Goal: Task Accomplishment & Management: Complete application form

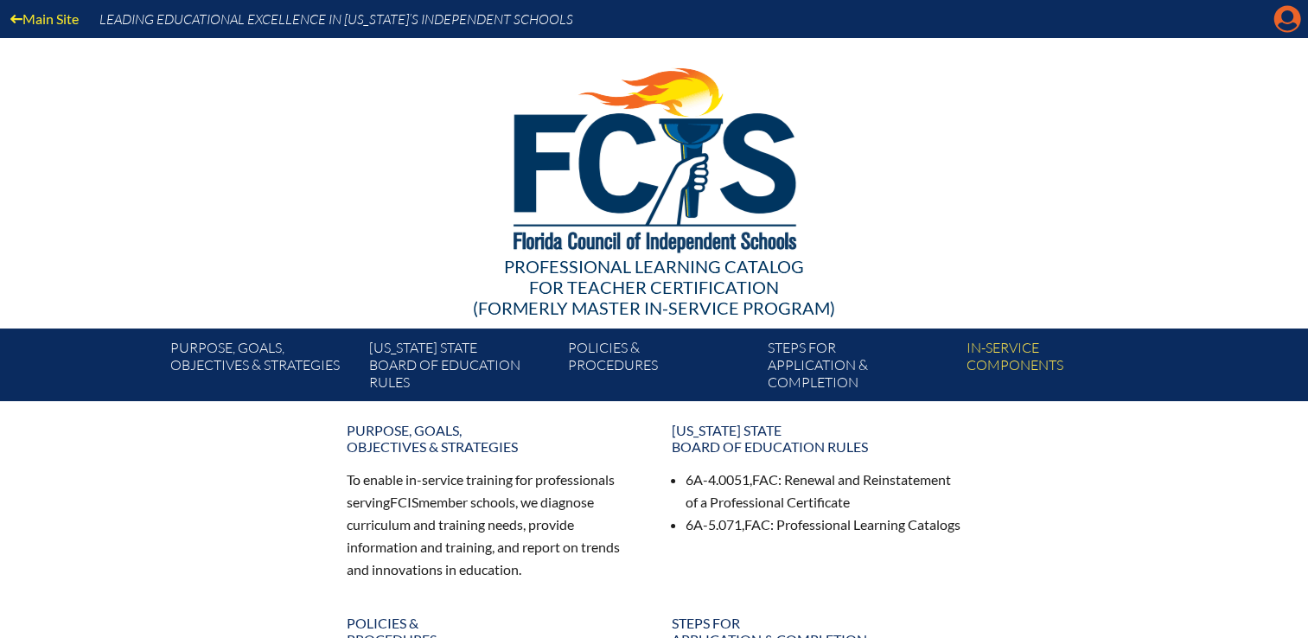
click at [1280, 16] on icon at bounding box center [1287, 19] width 27 height 27
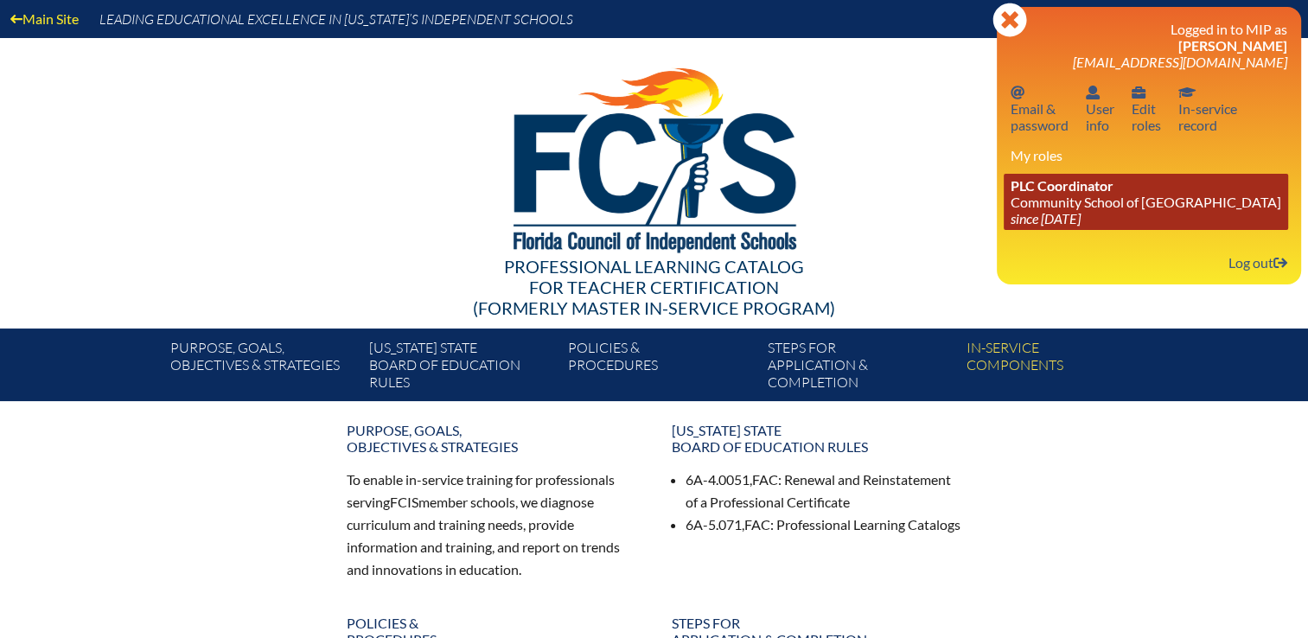
click at [1096, 201] on link "PLC Coordinator Community School of [GEOGRAPHIC_DATA] since [DATE]" at bounding box center [1145, 202] width 284 height 56
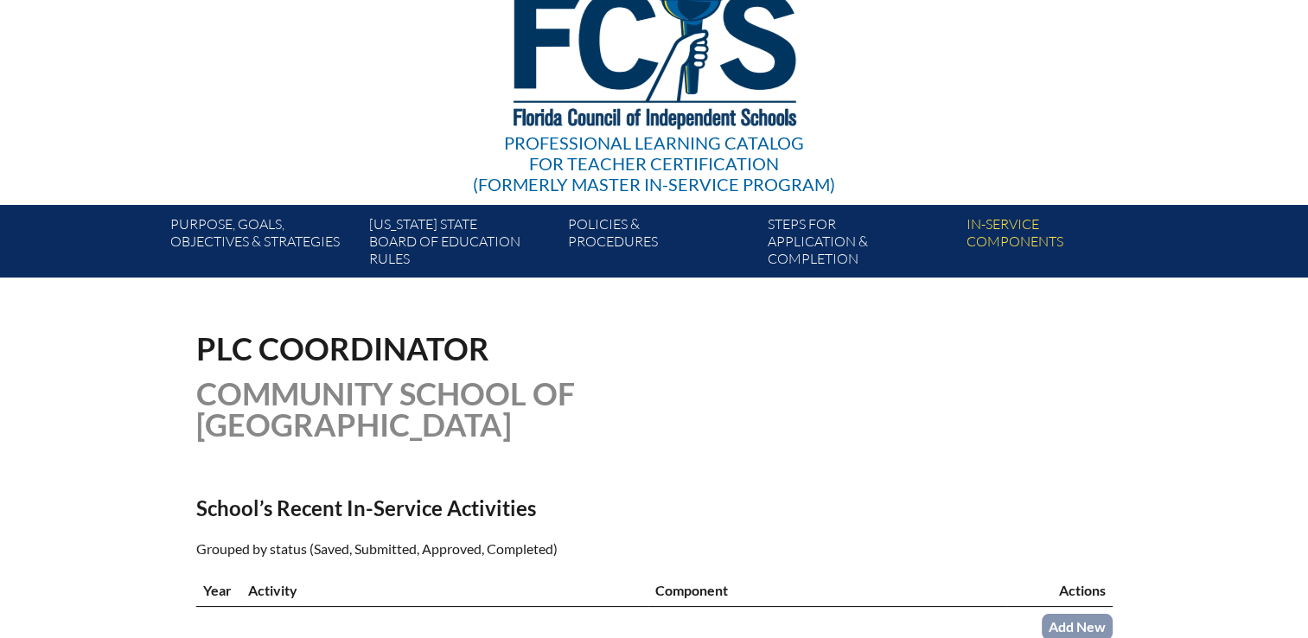
scroll to position [346, 0]
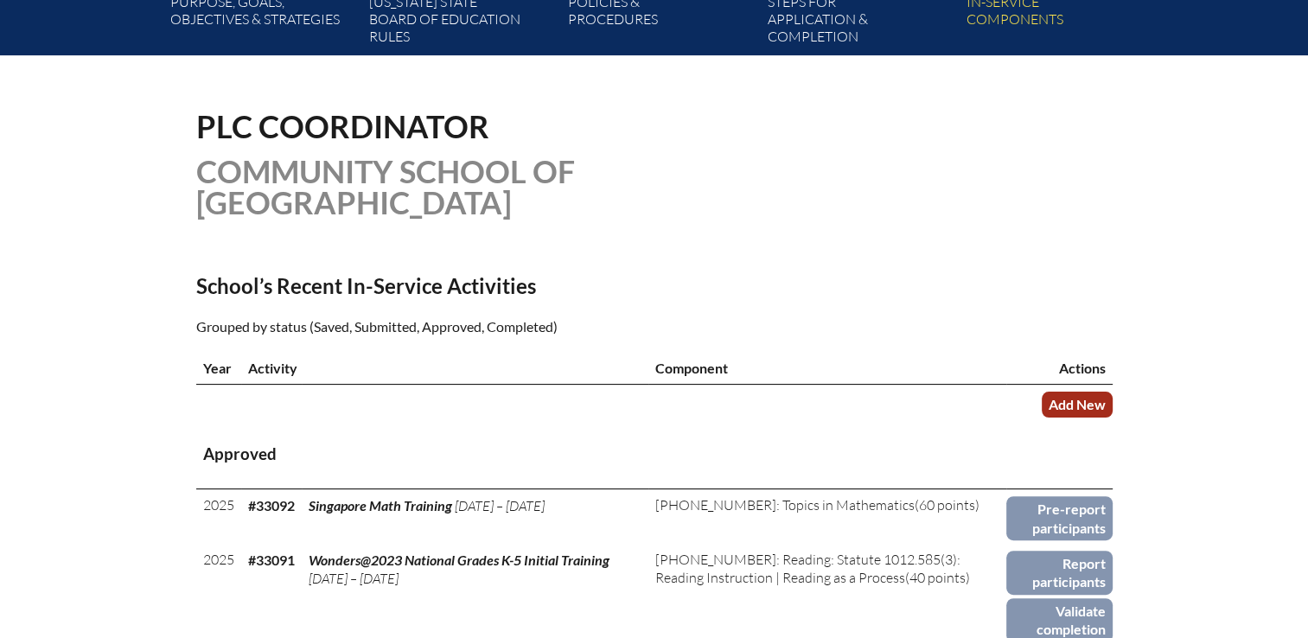
click at [1072, 391] on link "Add New" at bounding box center [1076, 403] width 71 height 25
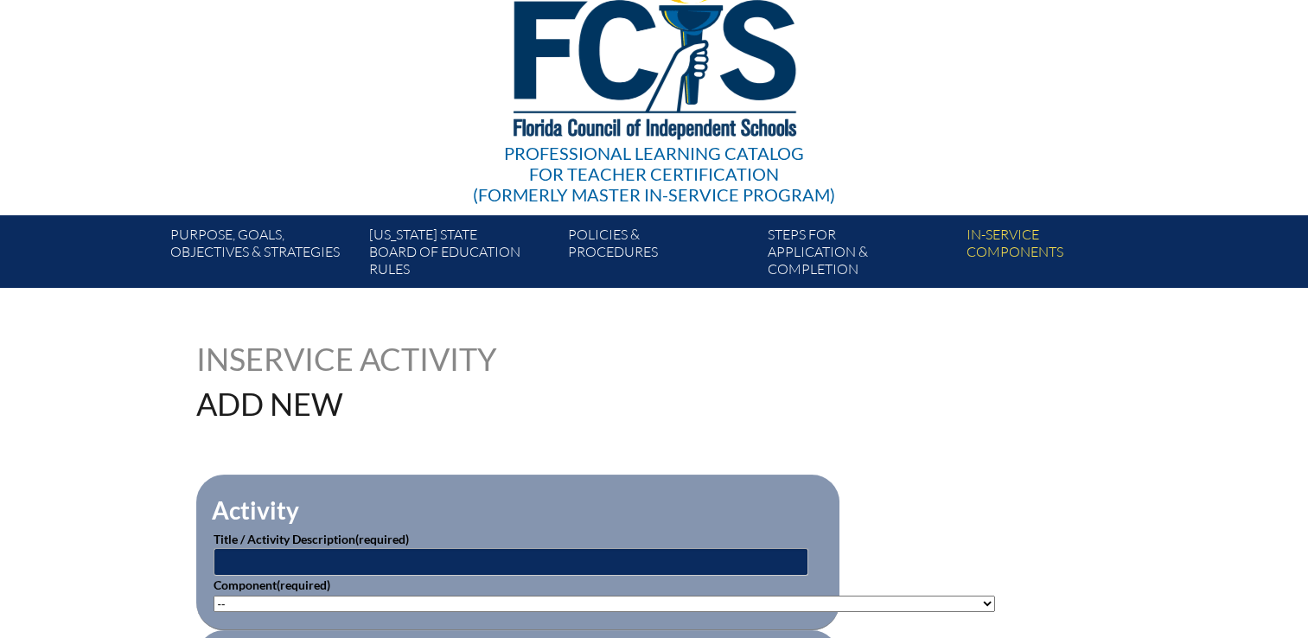
scroll to position [259, 0]
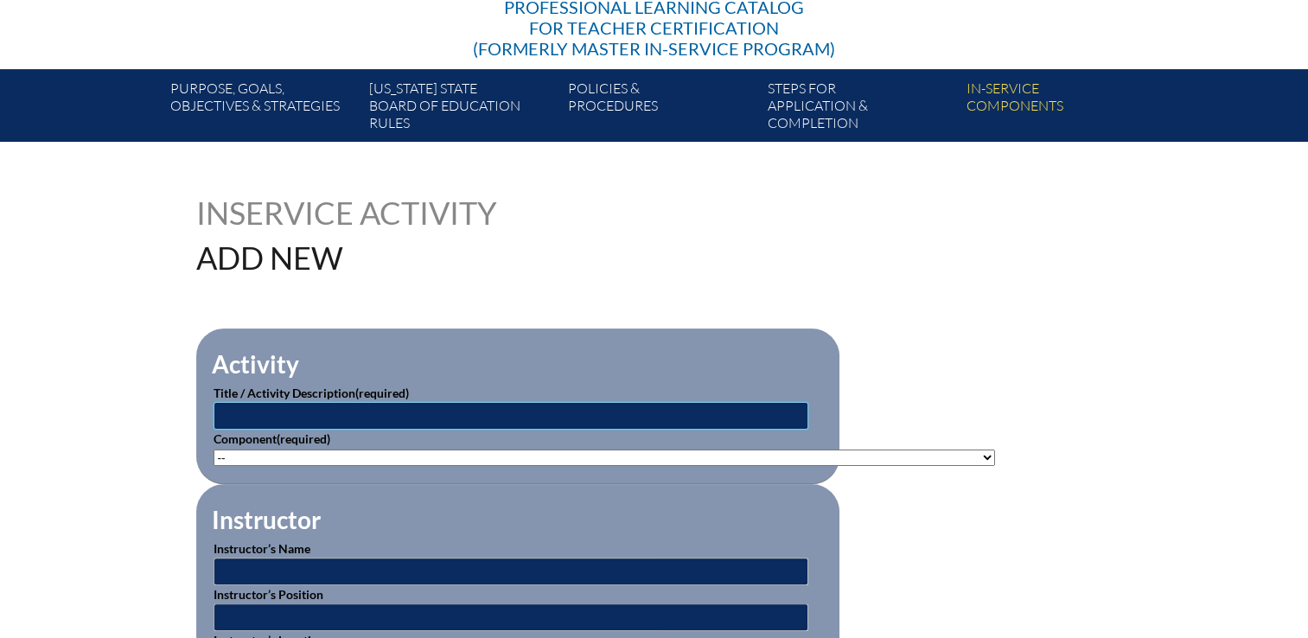
click at [253, 407] on input "text" at bounding box center [510, 416] width 595 height 28
type input "S"
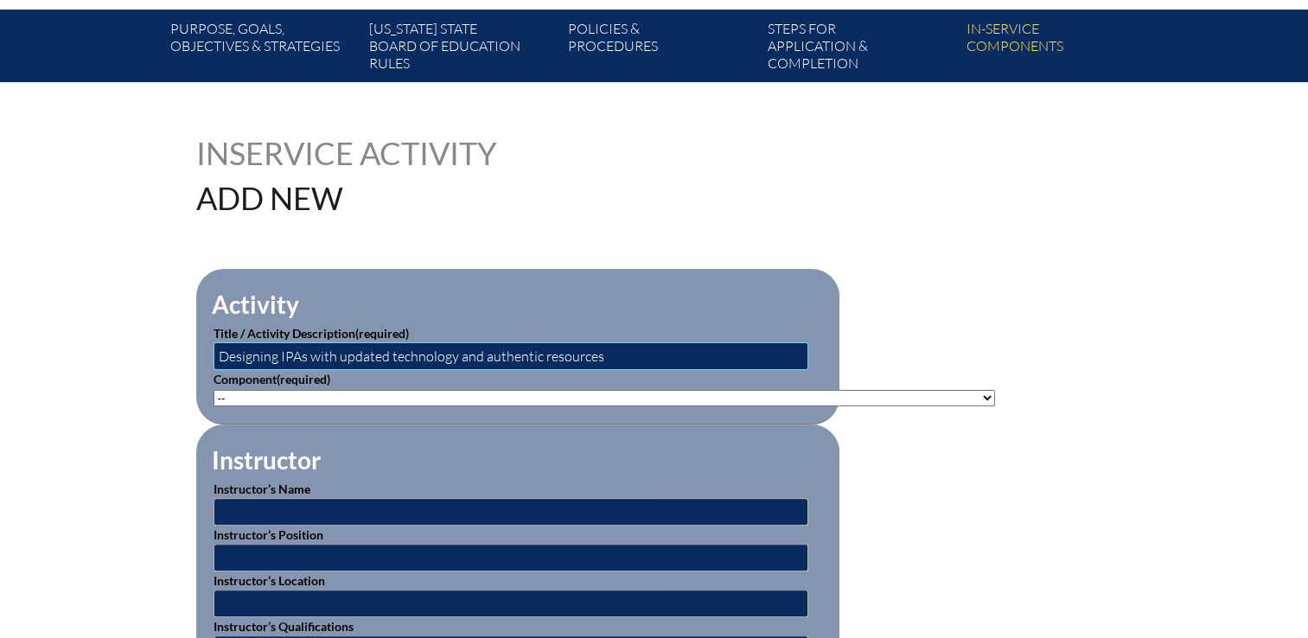
scroll to position [346, 0]
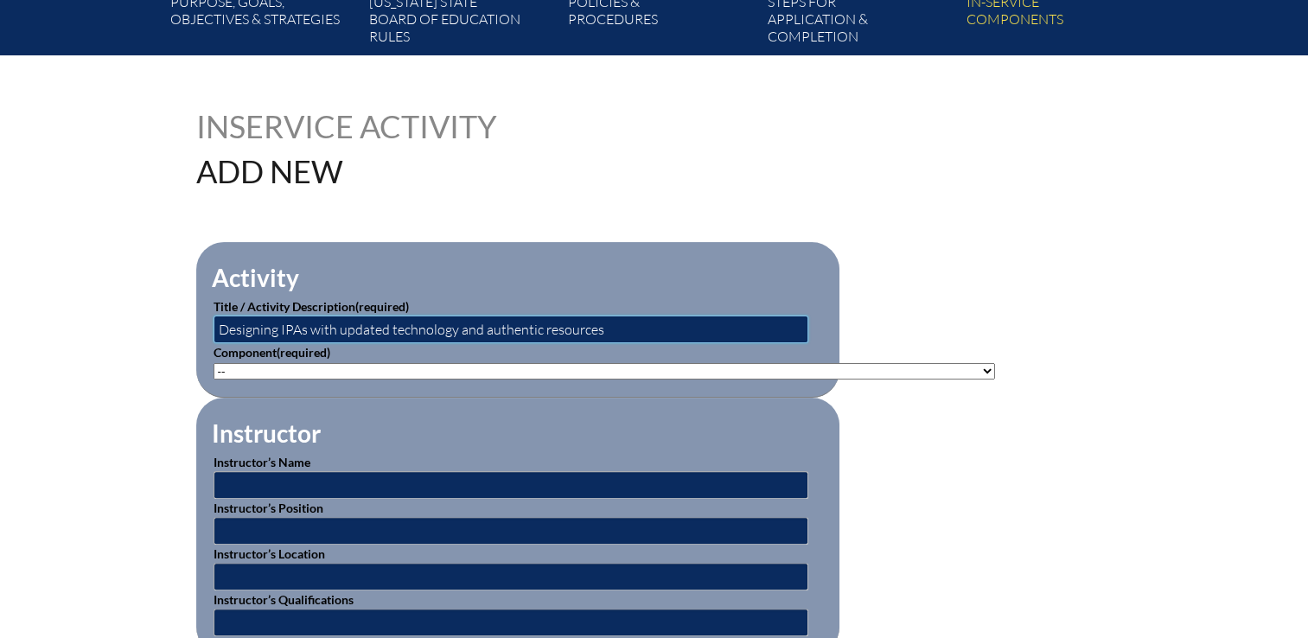
type input "Designing IPAs with updated technology and authentic resources"
click at [246, 478] on input "text" at bounding box center [510, 485] width 595 height 28
type input "[PERSON_NAME]"
type input "T& E Teacher"
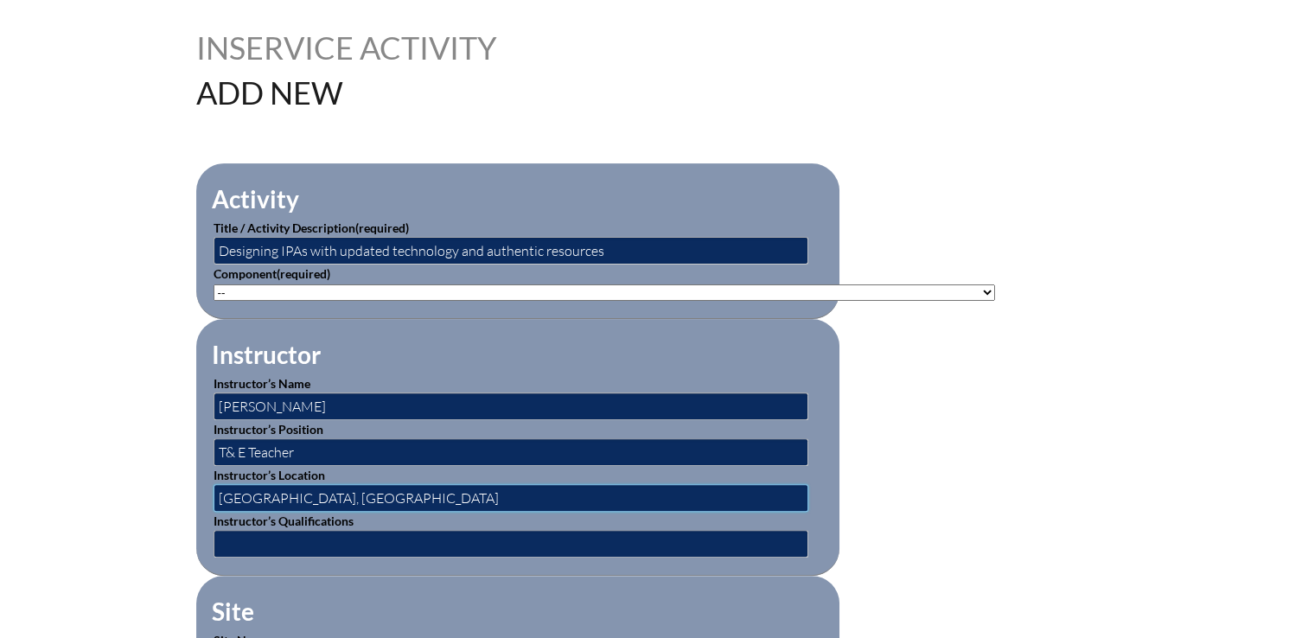
scroll to position [519, 0]
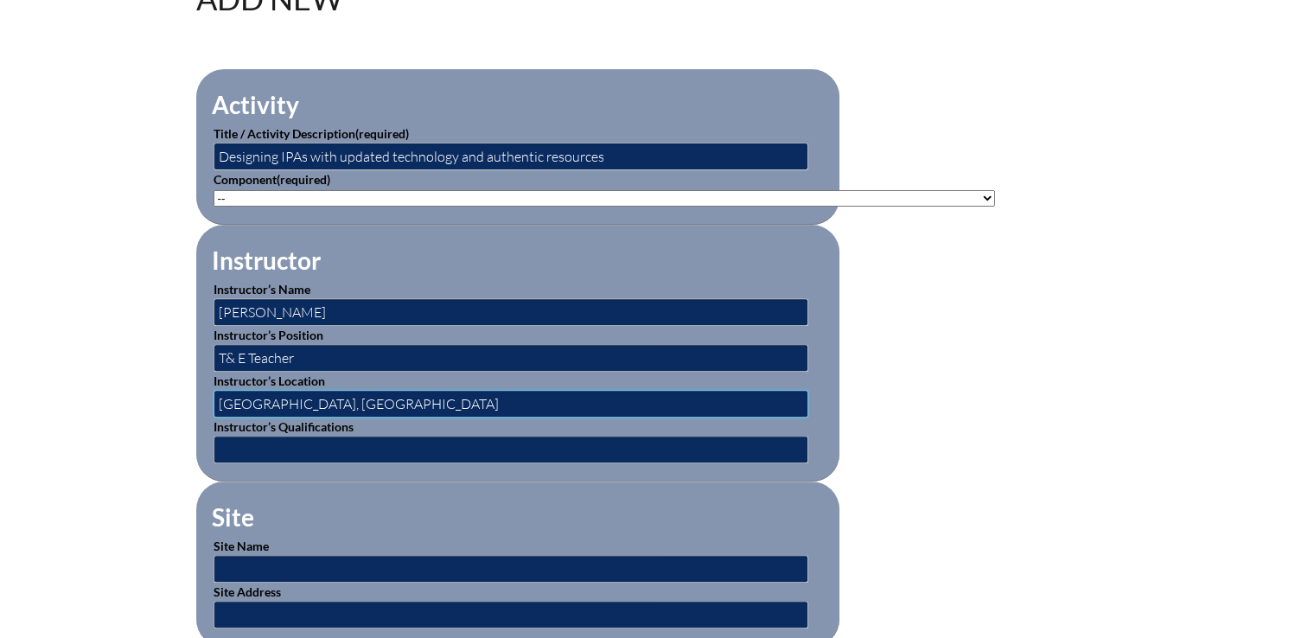
type input "Salamanca, Spain"
click at [289, 441] on input "text" at bounding box center [510, 450] width 595 height 28
type input "expert"
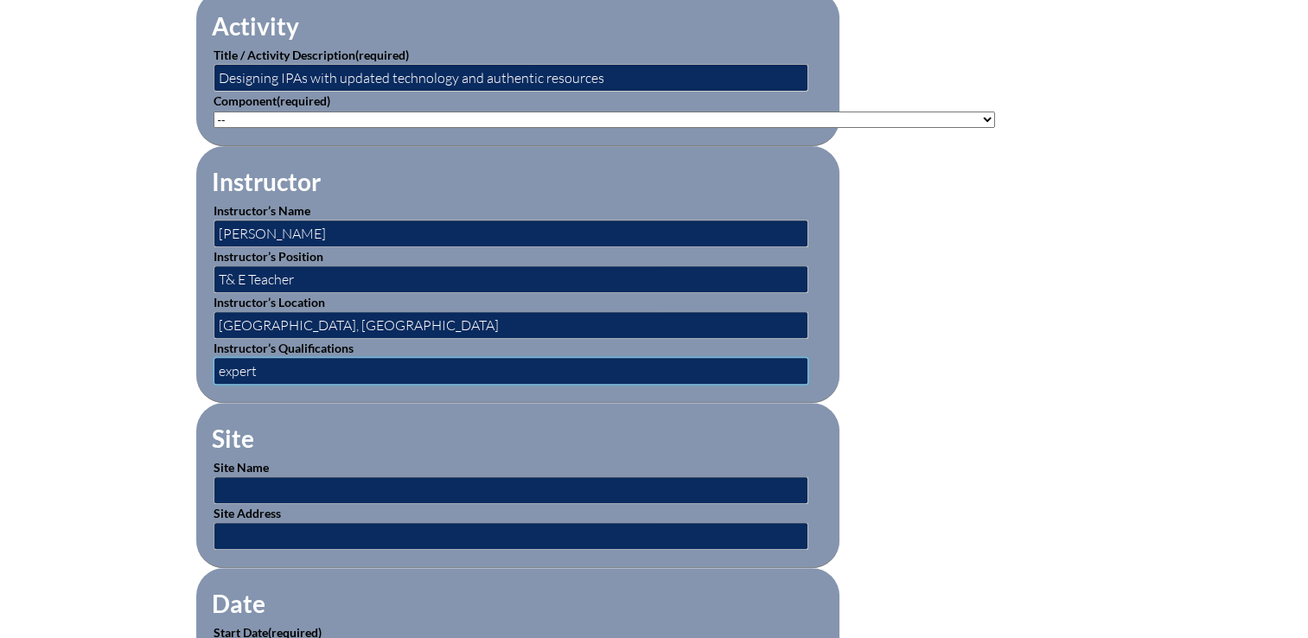
scroll to position [691, 0]
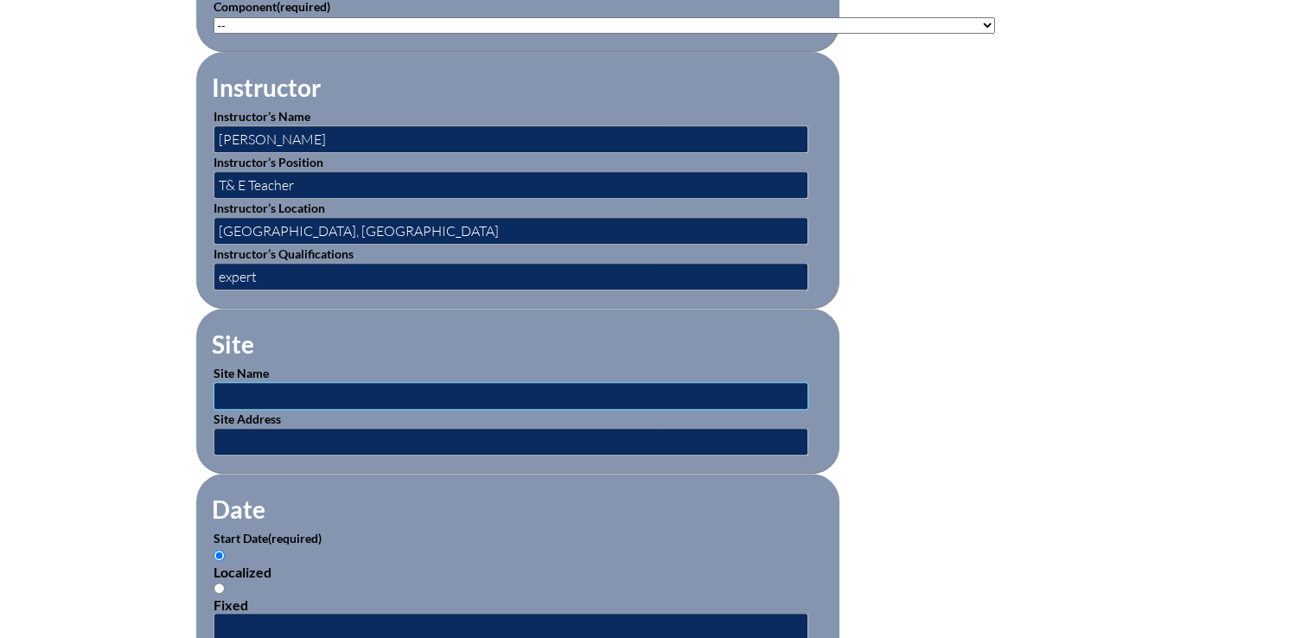
click at [258, 386] on input "text" at bounding box center [510, 396] width 595 height 28
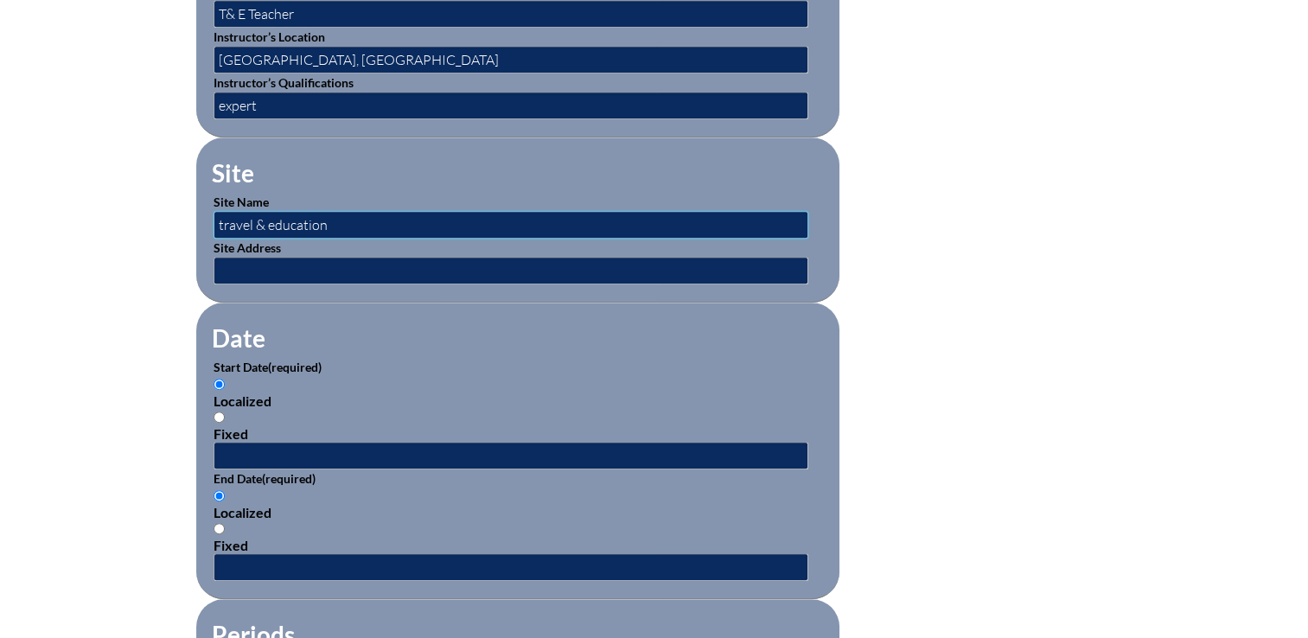
scroll to position [864, 0]
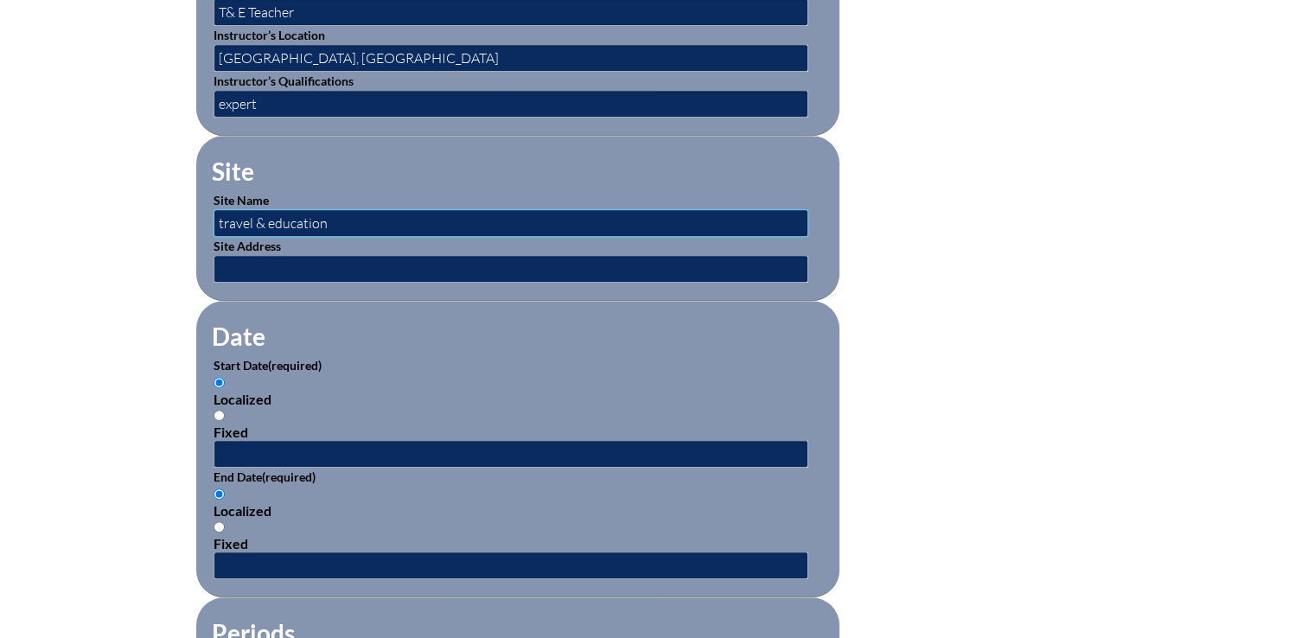
type input "travel & education"
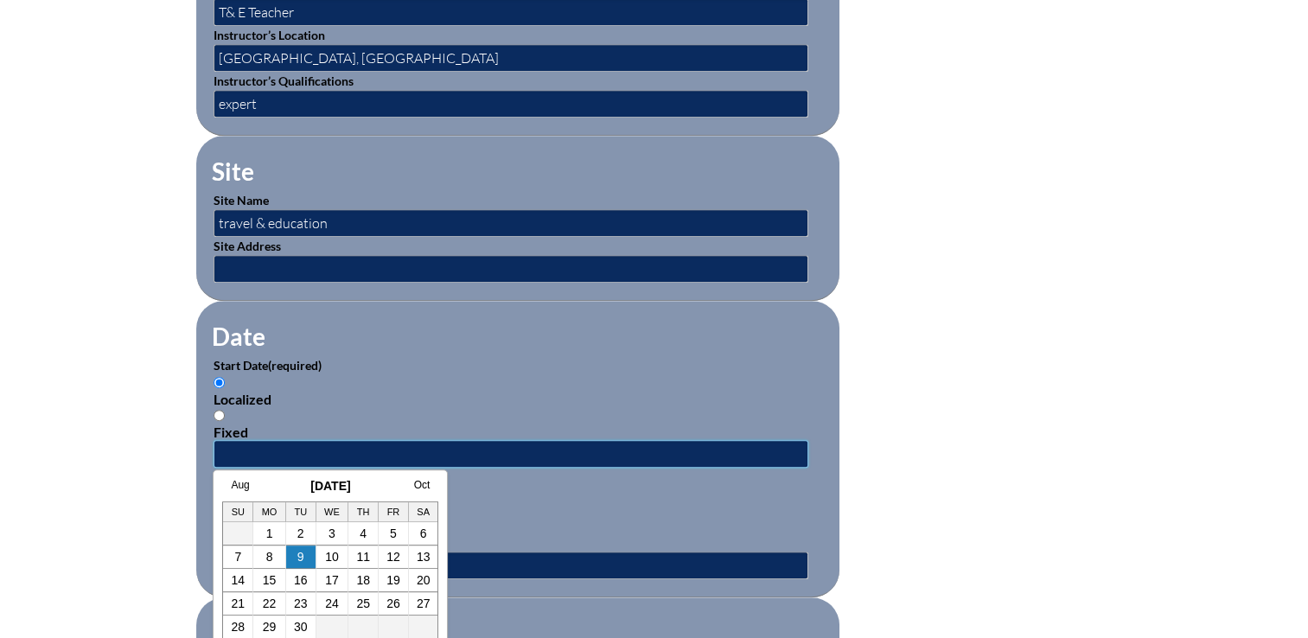
click at [242, 448] on input "text" at bounding box center [510, 454] width 595 height 28
click at [236, 483] on link "Aug" at bounding box center [240, 485] width 18 height 12
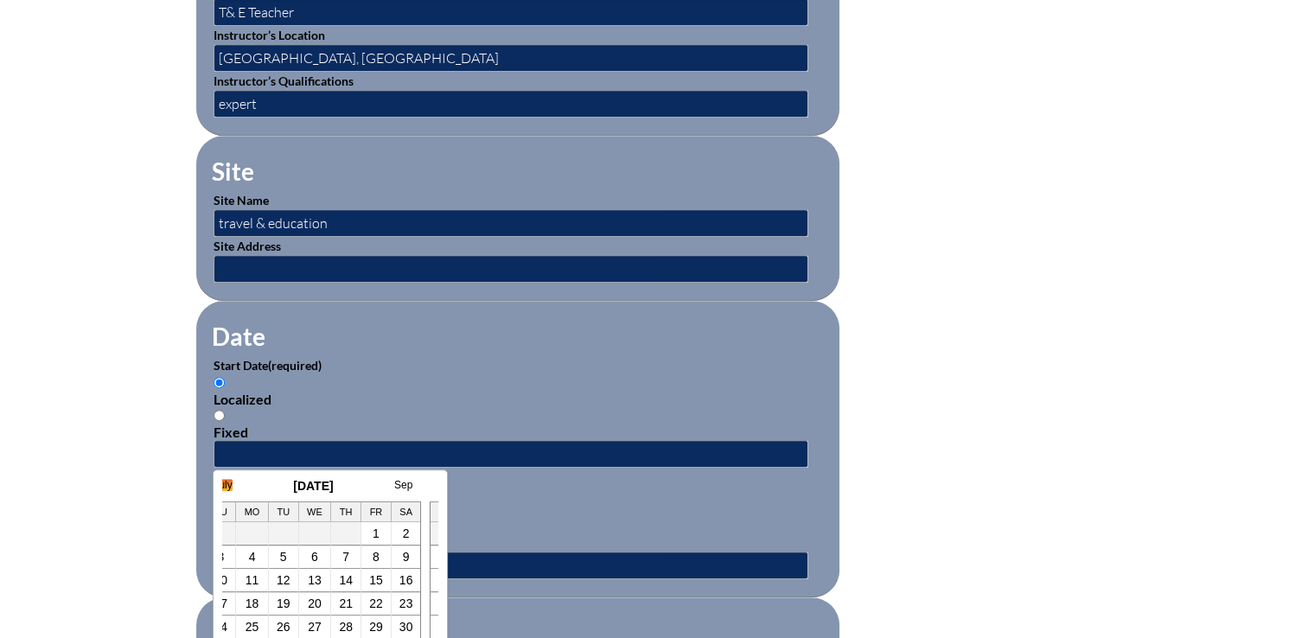
click at [227, 486] on link "July" at bounding box center [222, 485] width 18 height 12
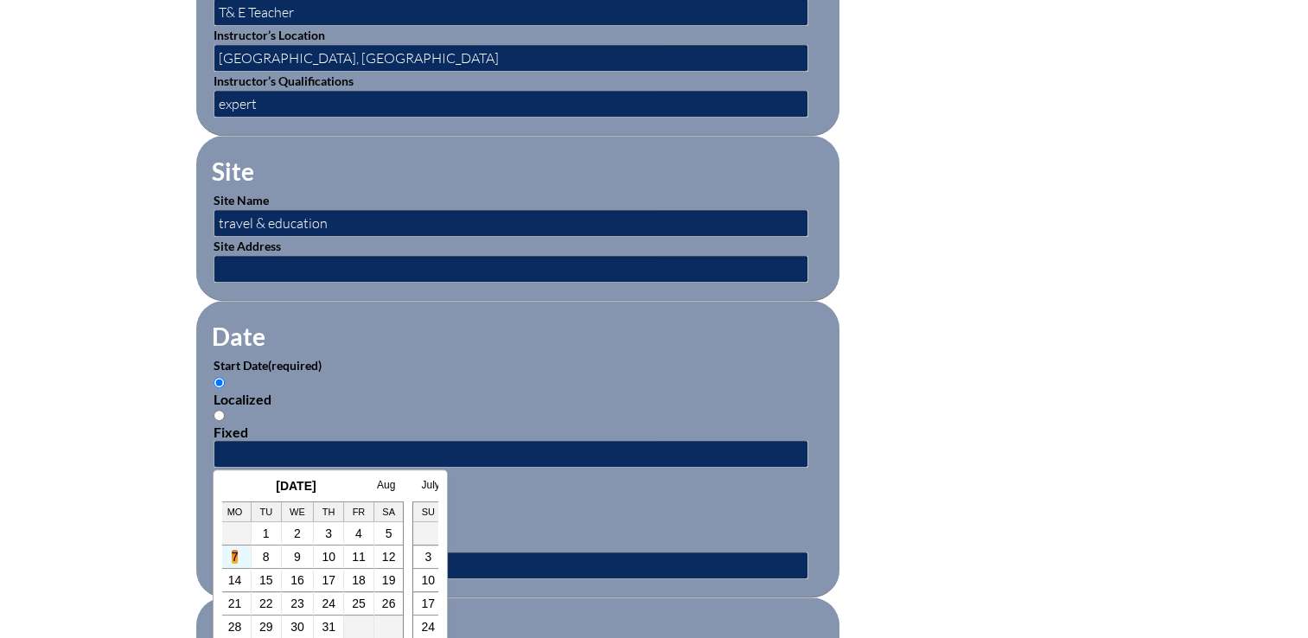
click at [235, 557] on link "7" at bounding box center [235, 557] width 7 height 14
type input "2025-07-07 10:21 AM"
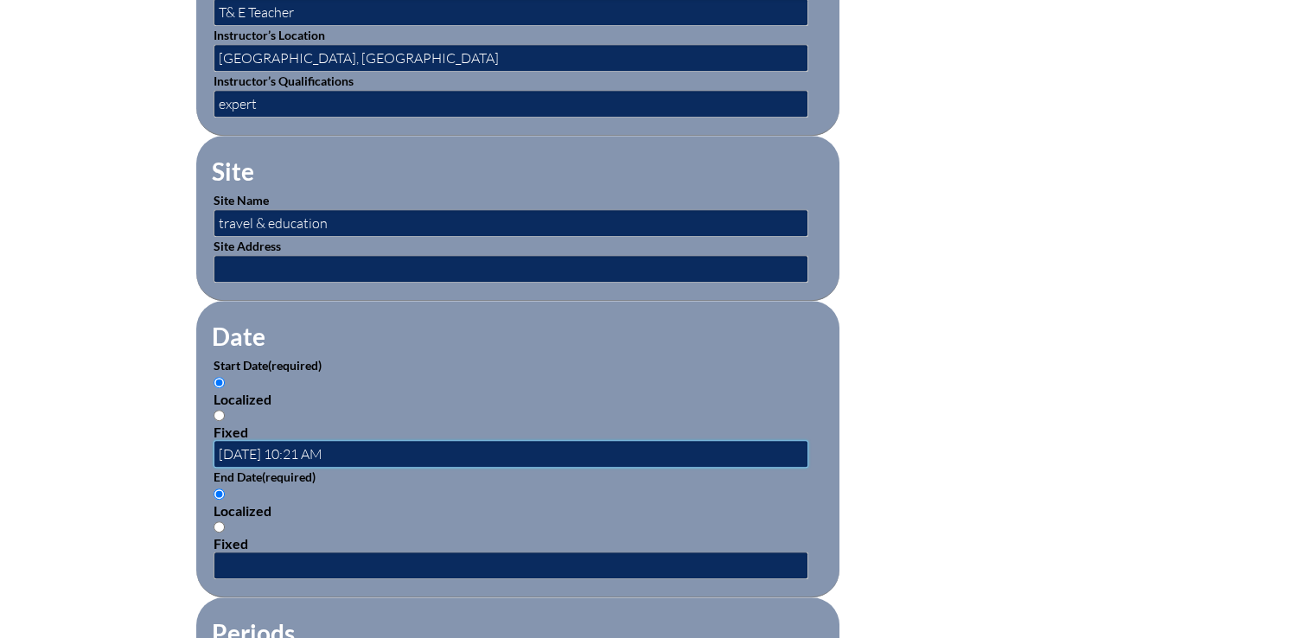
scroll to position [0, 0]
click at [254, 557] on input "text" at bounding box center [510, 565] width 595 height 28
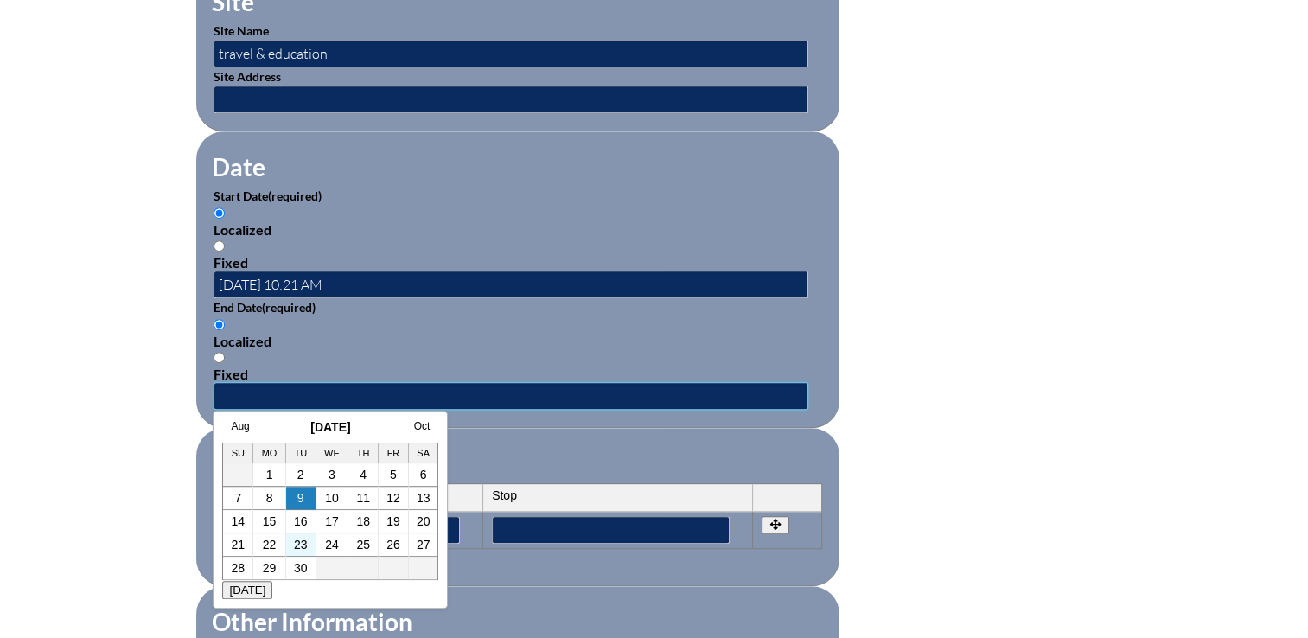
scroll to position [1037, 0]
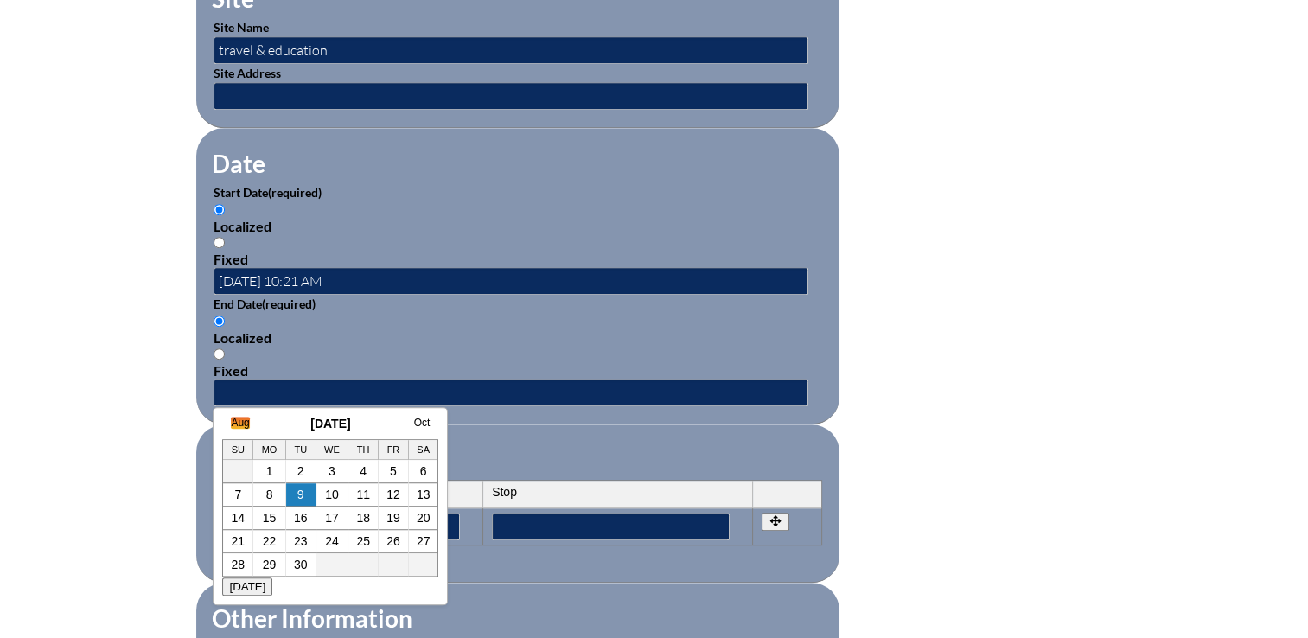
click at [238, 424] on link "Aug" at bounding box center [240, 423] width 18 height 12
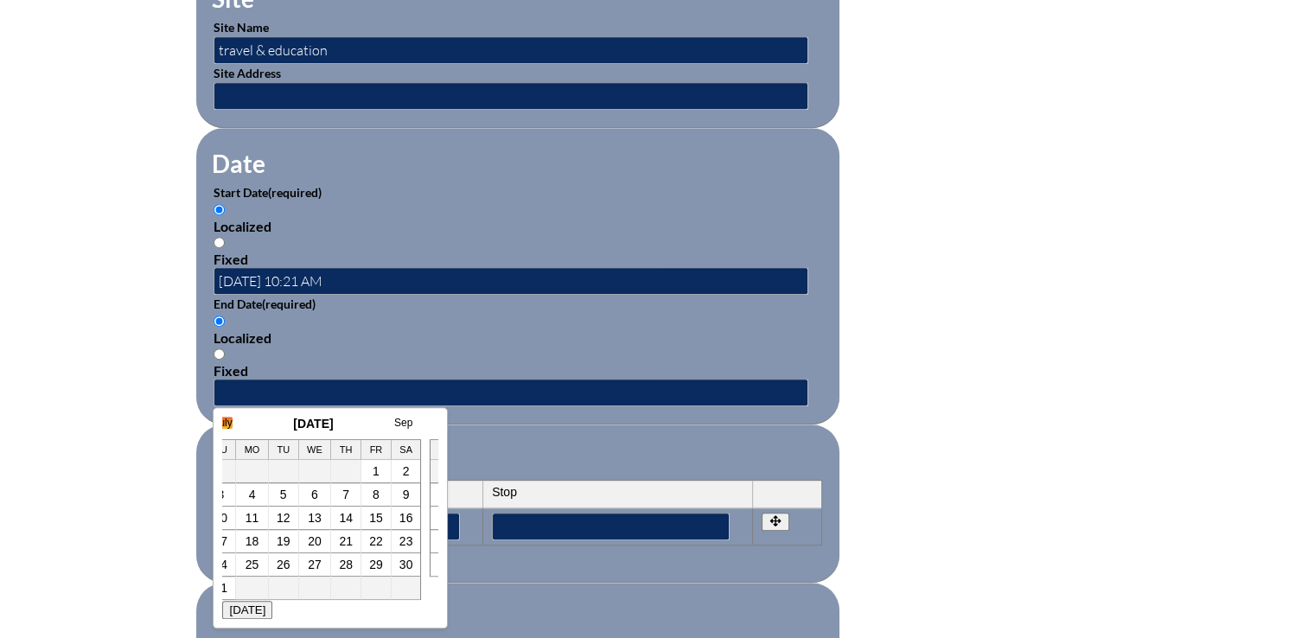
click at [228, 423] on link "July" at bounding box center [222, 423] width 18 height 12
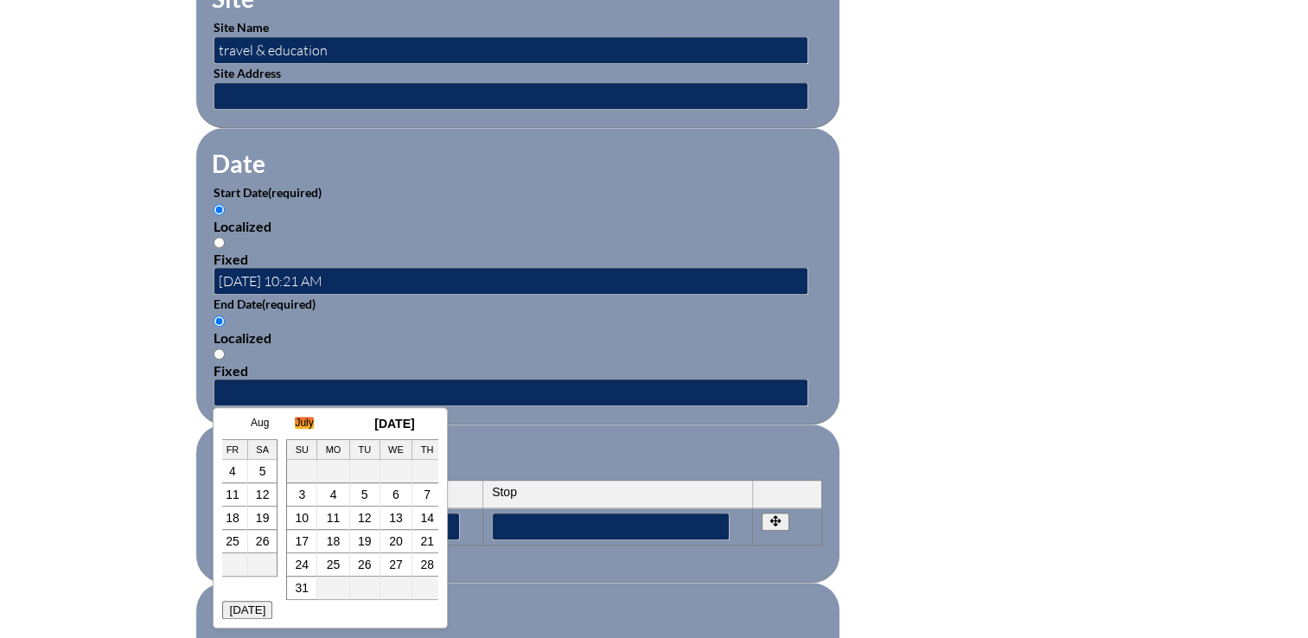
scroll to position [0, 35]
click at [357, 518] on link "18" at bounding box center [359, 518] width 14 height 14
type input "2025-07-18 10:21 AM"
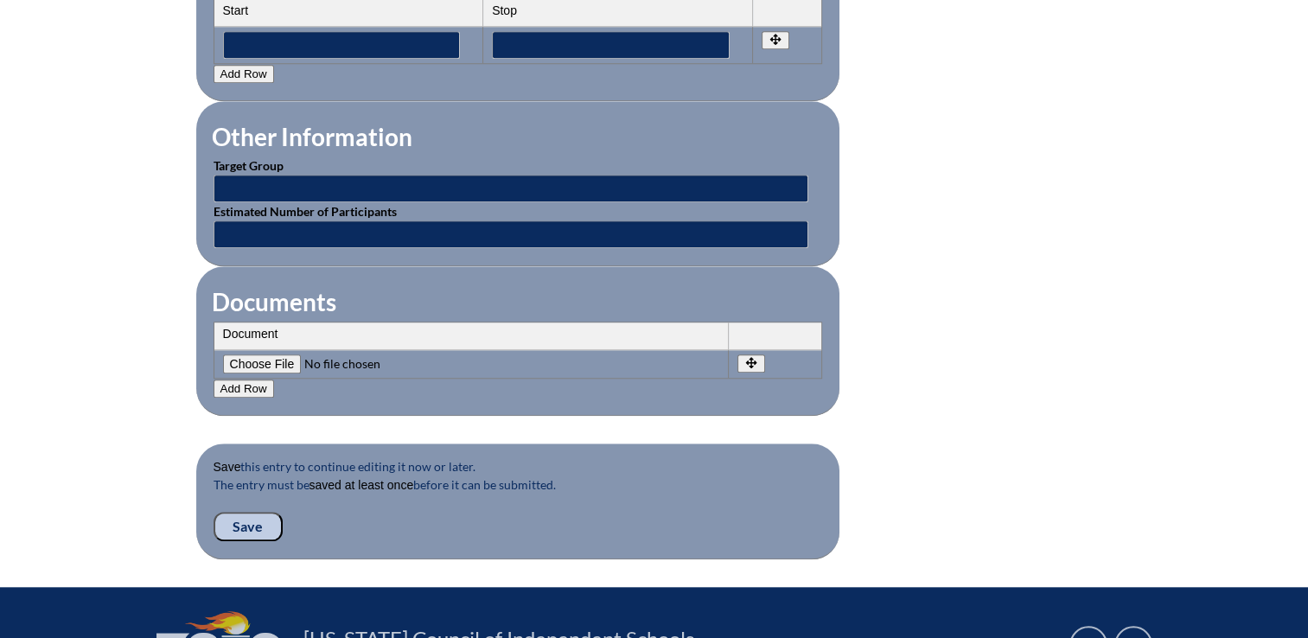
scroll to position [1556, 0]
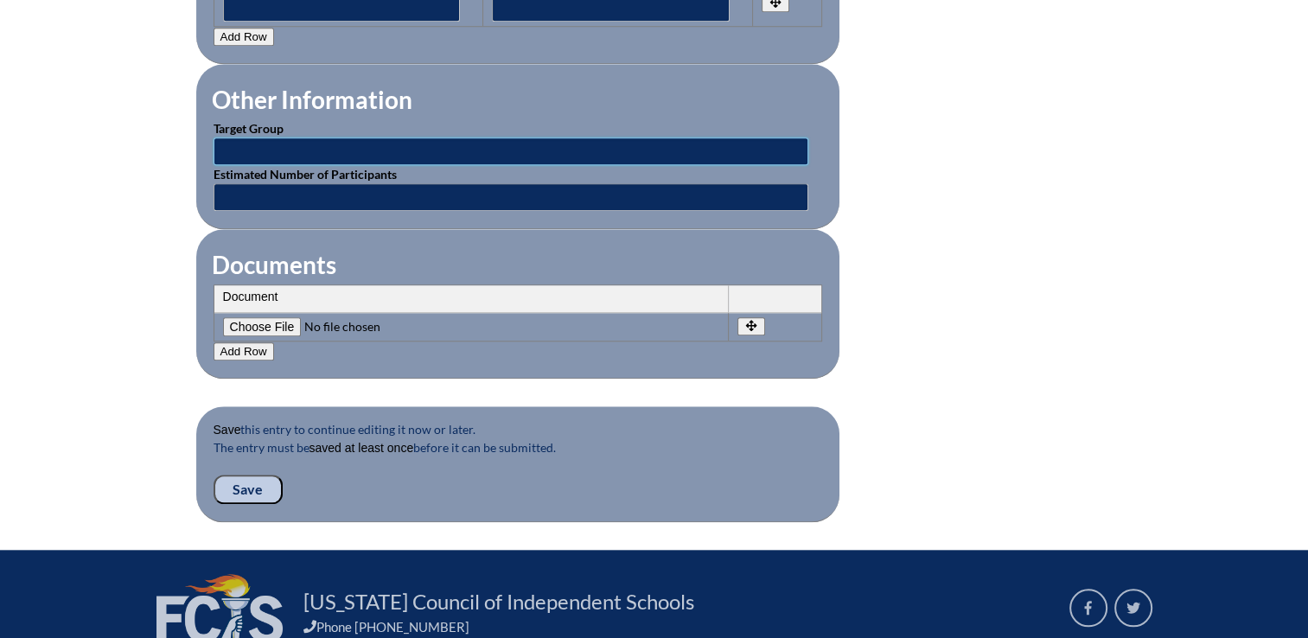
click at [263, 137] on input "text" at bounding box center [510, 151] width 595 height 28
type input "1"
click at [239, 185] on input "text" at bounding box center [510, 197] width 595 height 28
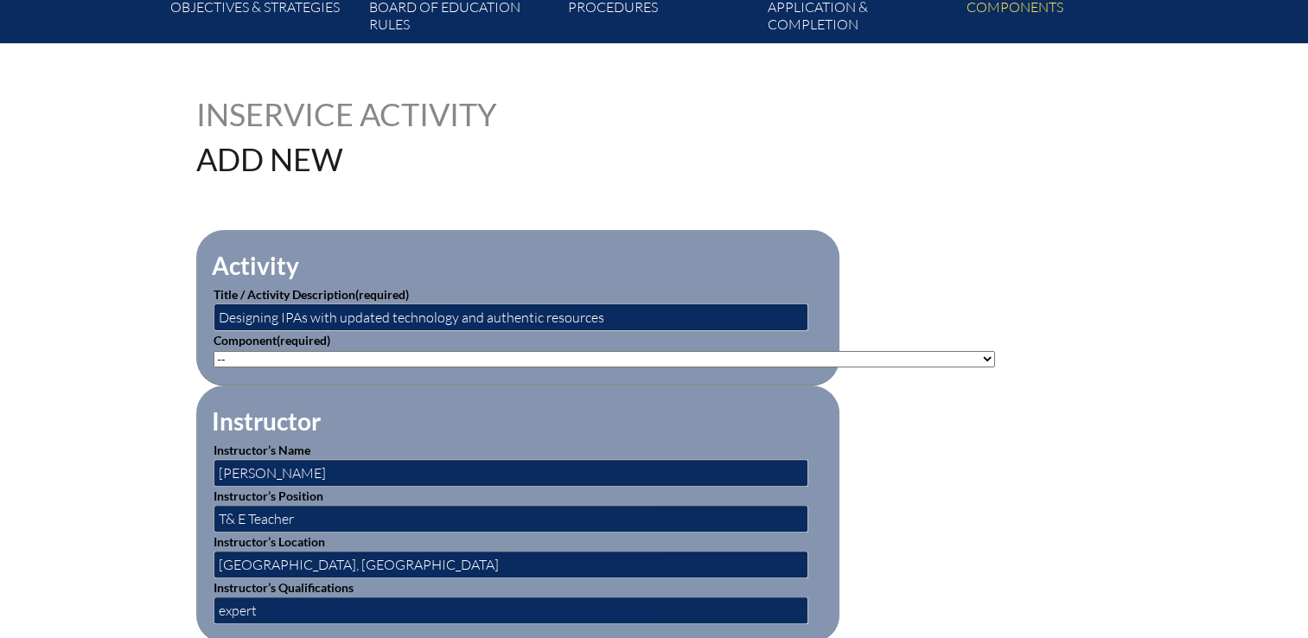
scroll to position [519, 0]
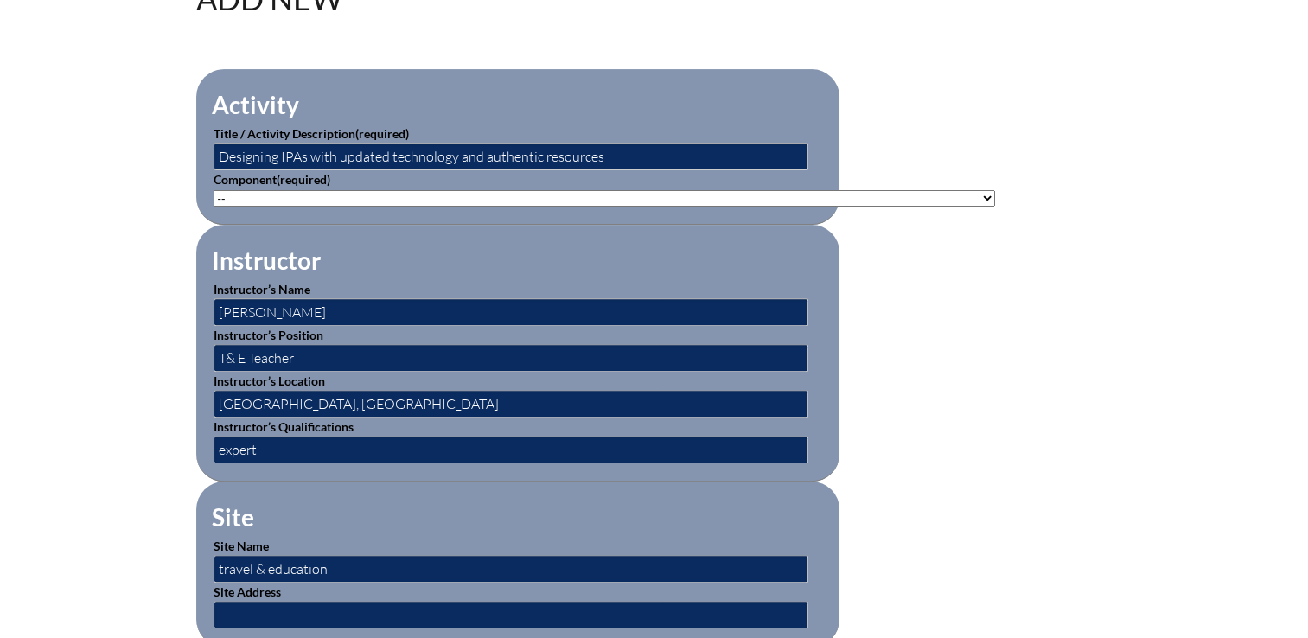
type input "1"
click at [421, 190] on select"]"] "-- 1-000-001: Appropriate Art Activities 1-000-002: Concept and Art Process for…" at bounding box center [603, 198] width 781 height 16
select select"]"] "20392"
click at [213, 190] on select"]"] "-- 1-000-001: Appropriate Art Activities 1-000-002: Concept and Art Process for…" at bounding box center [603, 198] width 781 height 16
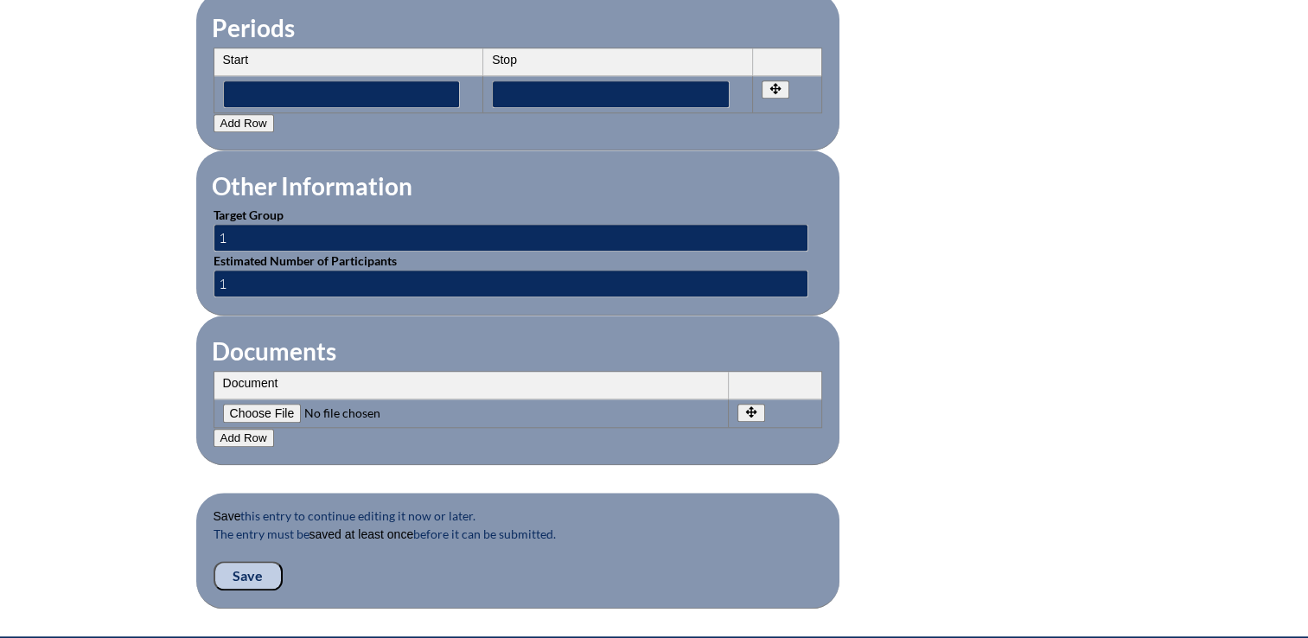
scroll to position [1704, 0]
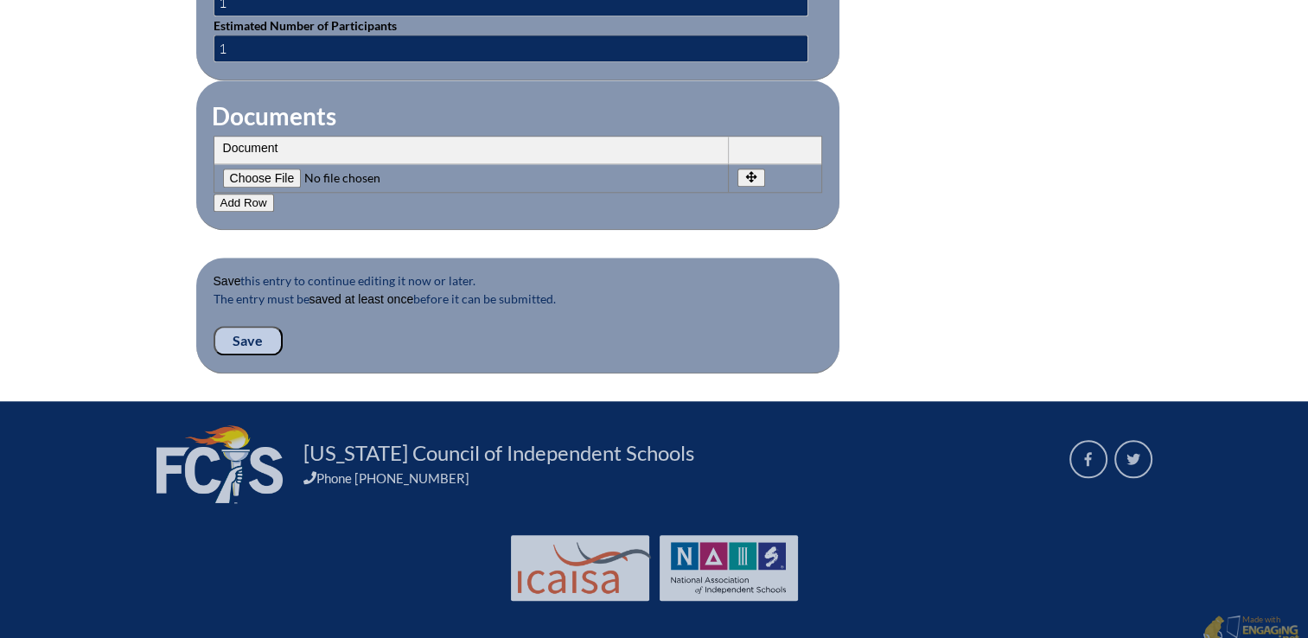
click at [269, 329] on input "Save" at bounding box center [247, 340] width 69 height 29
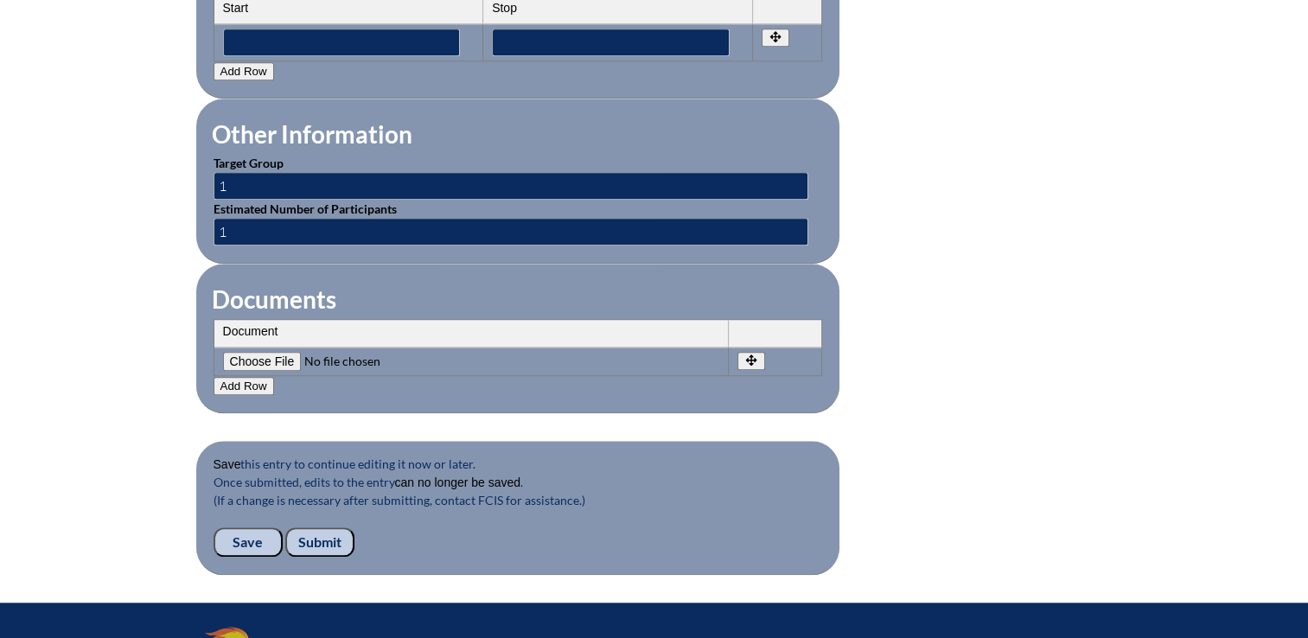
scroll to position [1785, 0]
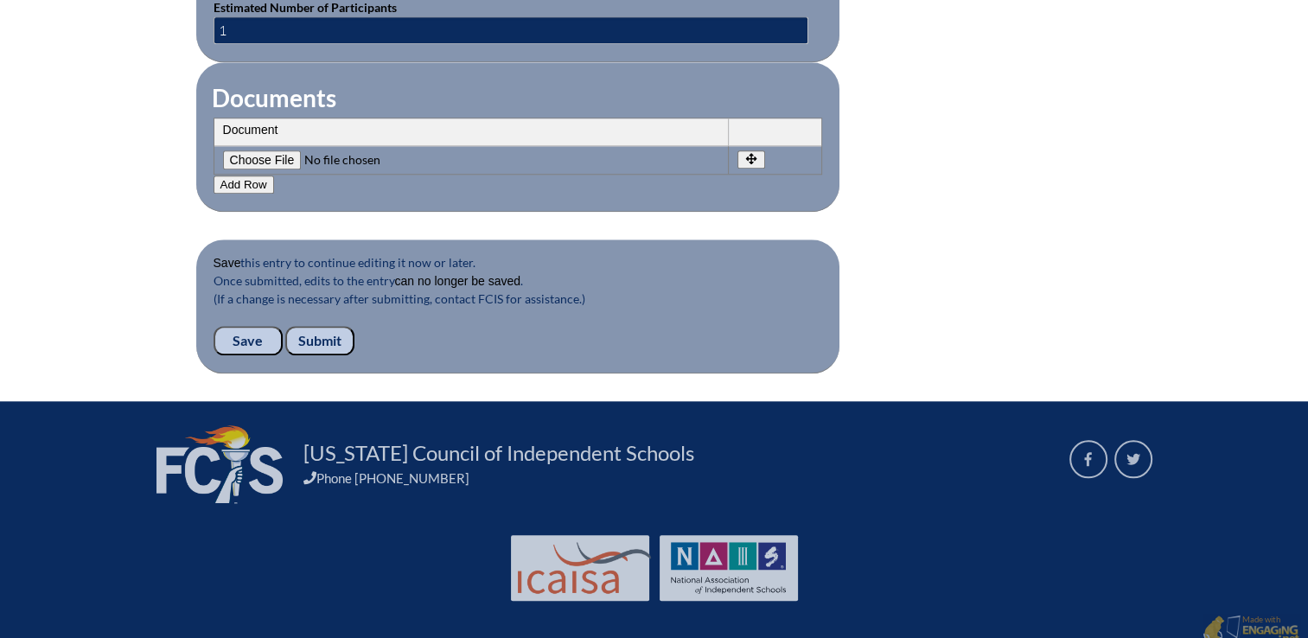
click at [321, 326] on input "Submit" at bounding box center [319, 340] width 69 height 29
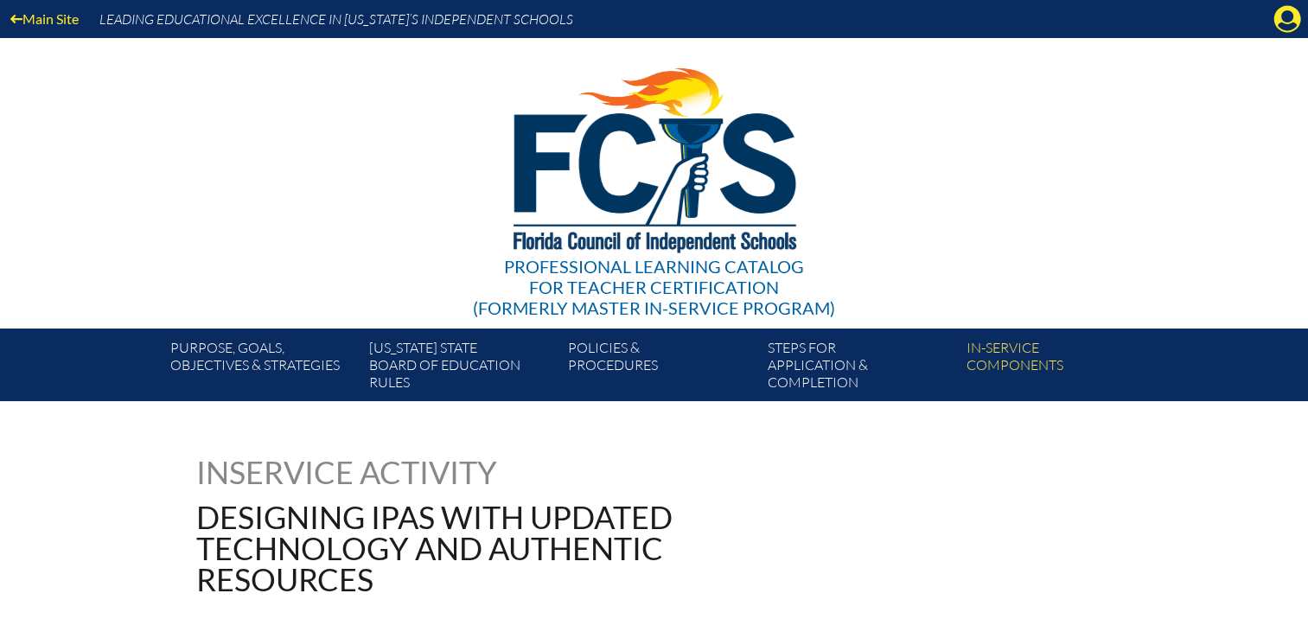
click at [1296, 22] on icon at bounding box center [1287, 19] width 27 height 27
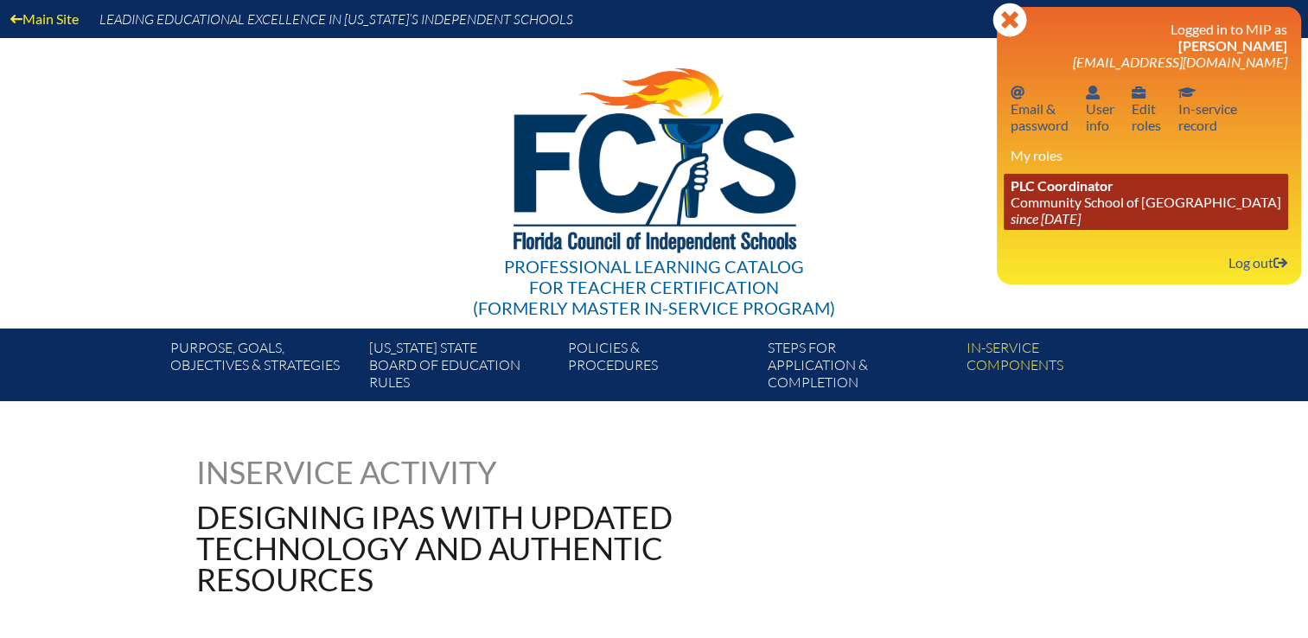
click at [1065, 189] on span "PLC Coordinator" at bounding box center [1061, 185] width 103 height 16
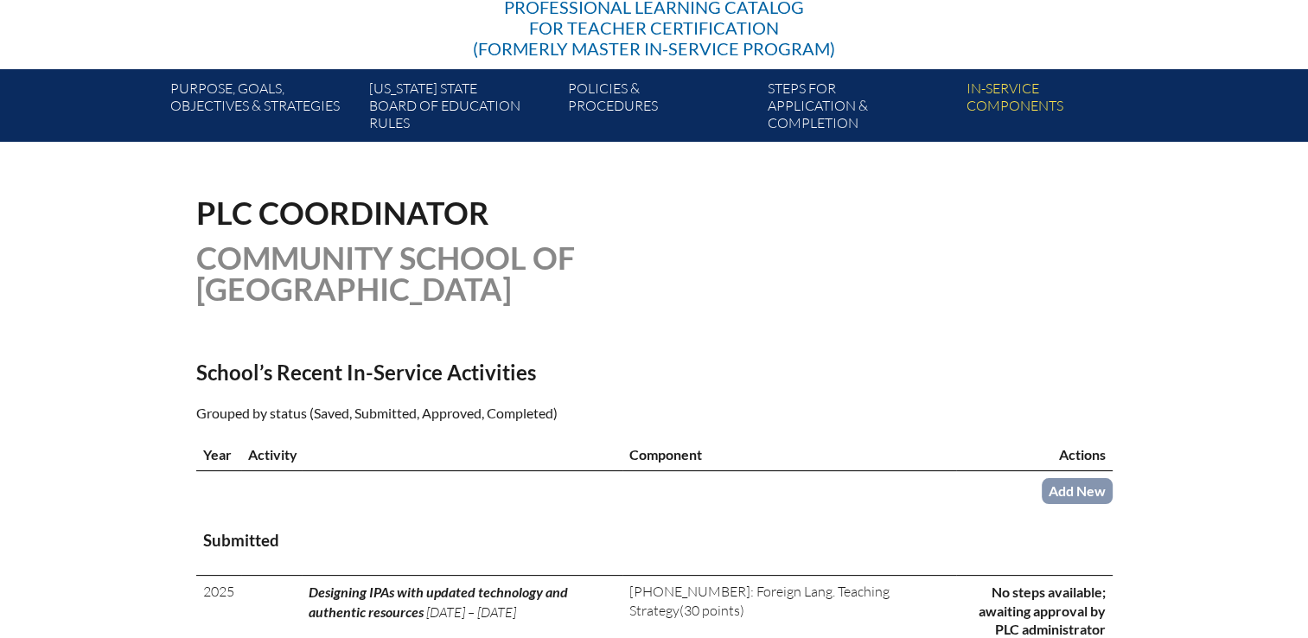
scroll to position [605, 0]
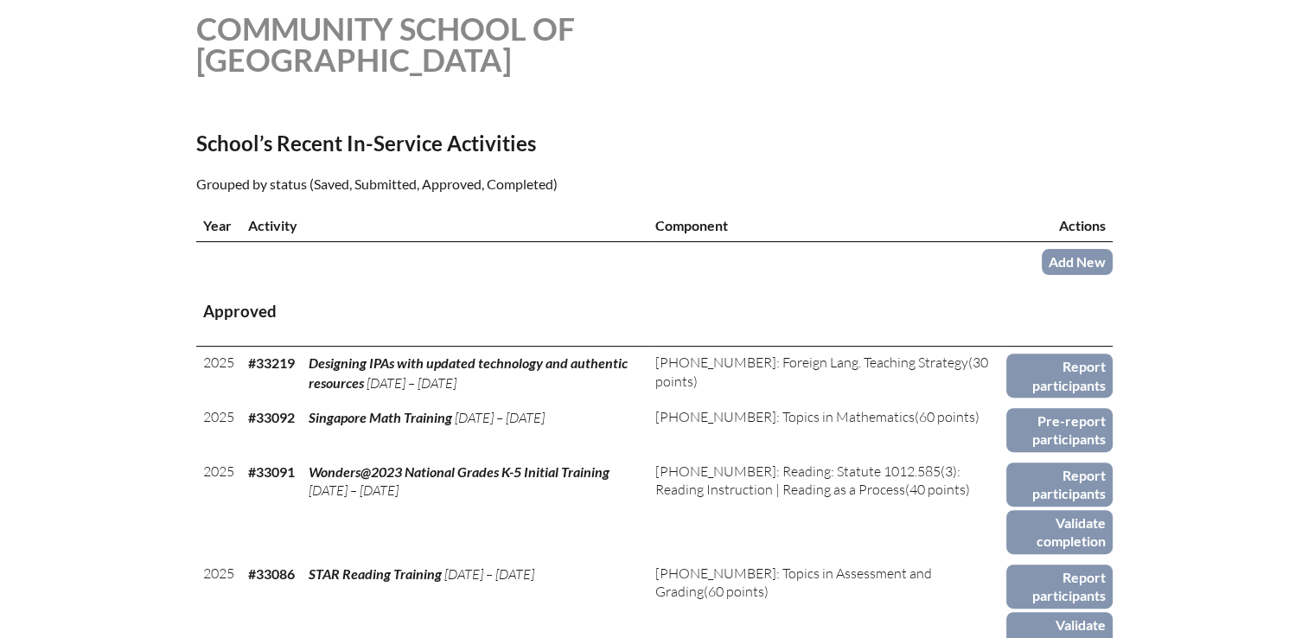
scroll to position [519, 0]
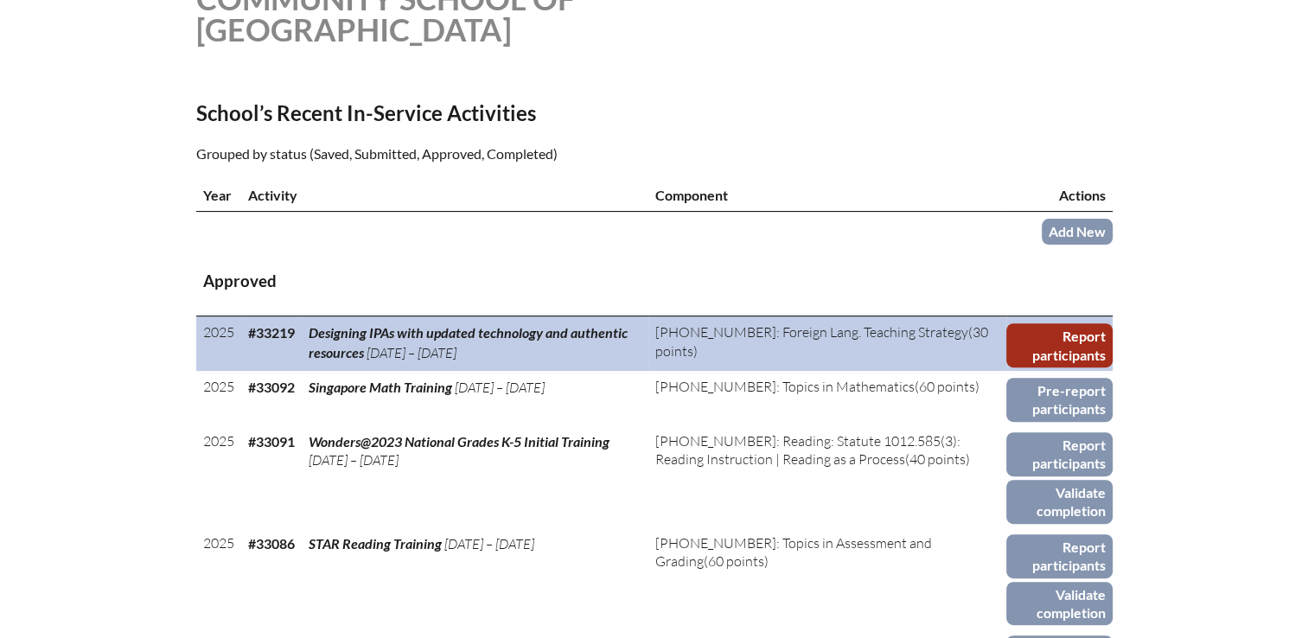
click at [1071, 323] on link "Report participants" at bounding box center [1058, 345] width 105 height 44
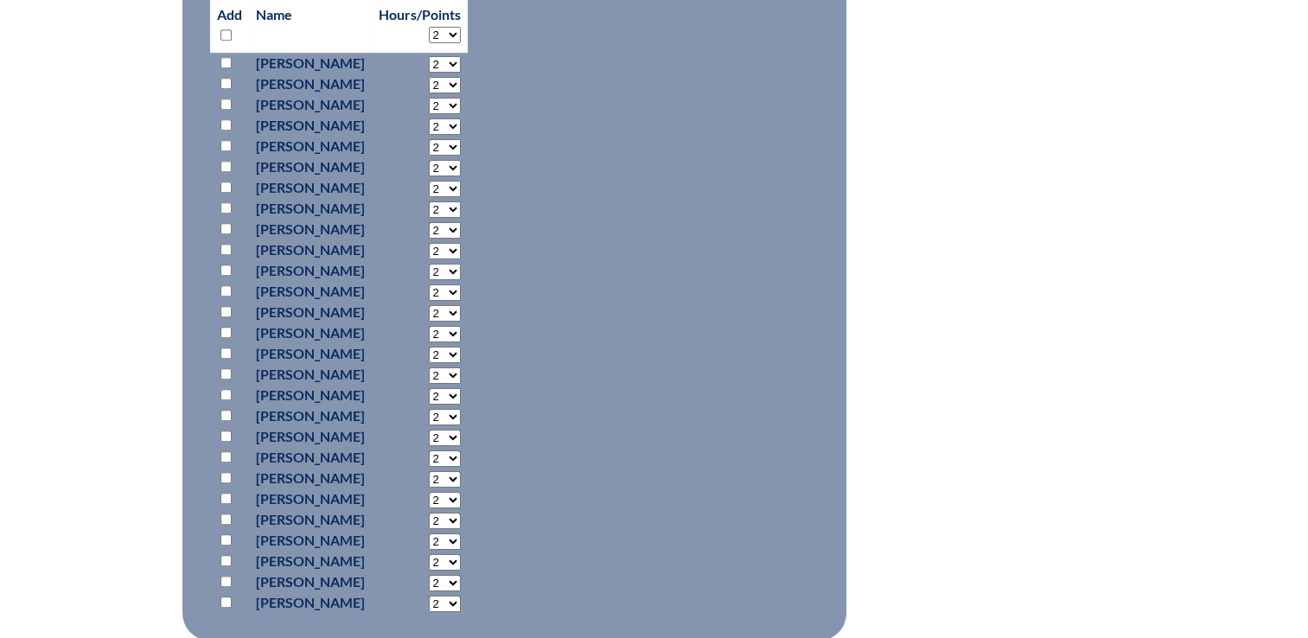
scroll to position [951, 0]
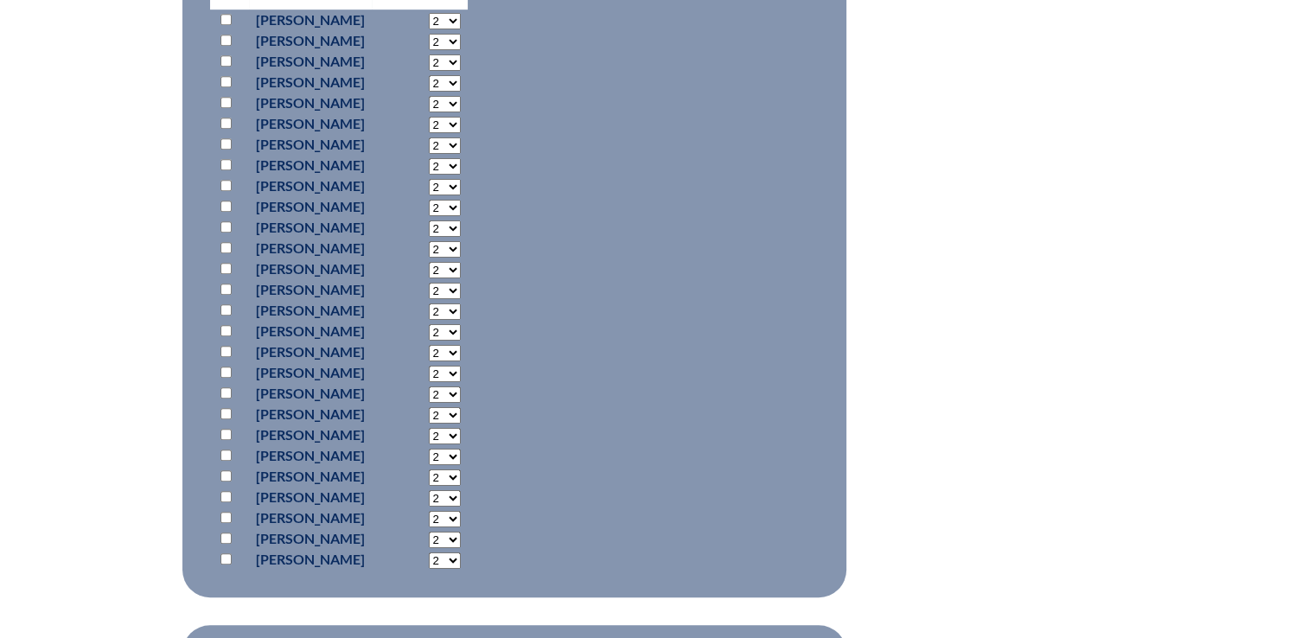
click at [225, 327] on input "checkbox" at bounding box center [225, 330] width 11 height 11
checkbox input "true"
click at [461, 328] on select "2 3 4 5 6 7 8 9 10 11 12 13 14 15 16 17 18 19 20 21 22 23" at bounding box center [445, 332] width 32 height 16
select select "30"
click at [461, 324] on select "2 3 4 5 6 7 8 9 10 11 12 13 14 15 16 17 18 19 20 21 22 23" at bounding box center [445, 332] width 32 height 16
